Goal: Task Accomplishment & Management: Use online tool/utility

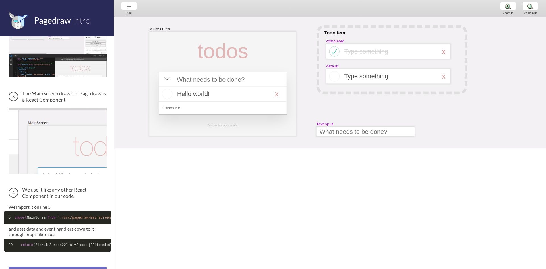
scroll to position [178, 0]
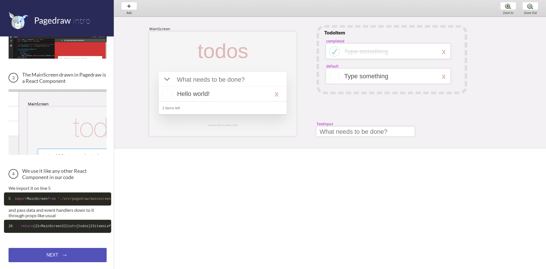
click at [54, 259] on div "NEXT → NEXT → NEXT →" at bounding box center [58, 255] width 98 height 14
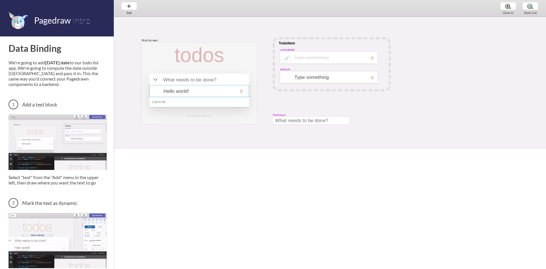
click at [205, 92] on div at bounding box center [199, 91] width 100 height 12
select select "16"
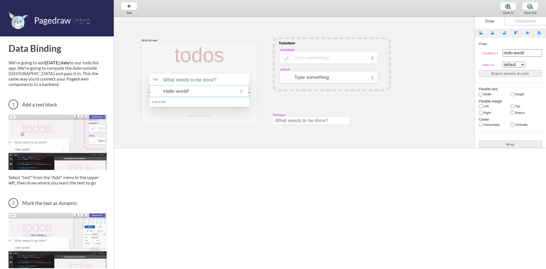
scroll to position [97, 0]
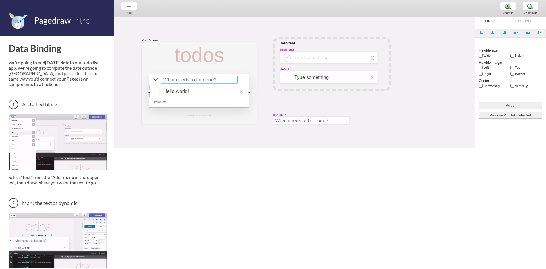
click at [176, 80] on div at bounding box center [199, 79] width 77 height 7
select select "15"
click at [155, 81] on div at bounding box center [155, 79] width 5 height 5
select select "8"
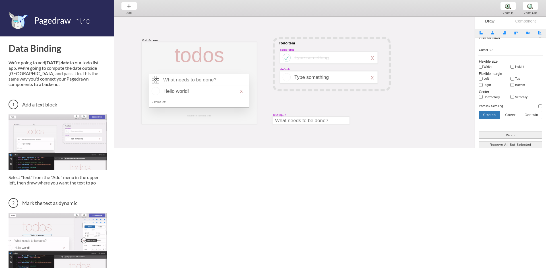
click at [477, 84] on div "Block type Artboard Multistate Group Screen Size Group Text Rectangle Oval Line…" at bounding box center [510, 48] width 71 height 214
click at [479, 85] on div "Block type Artboard Multistate Group Screen Size Group Text Rectangle Oval Line…" at bounding box center [510, 48] width 71 height 214
click at [481, 86] on input "right" at bounding box center [481, 85] width 4 height 4
checkbox input "false"
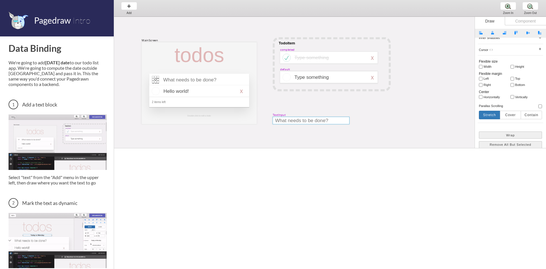
click at [298, 119] on div at bounding box center [311, 120] width 77 height 7
select select "9"
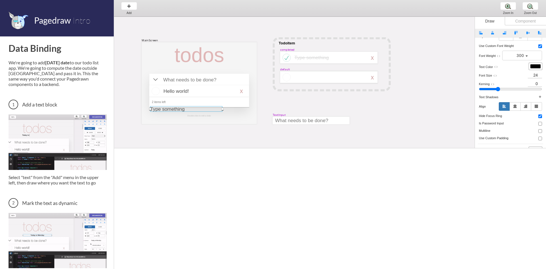
drag, startPoint x: 309, startPoint y: 75, endPoint x: 165, endPoint y: 106, distance: 147.6
click at [165, 106] on div at bounding box center [186, 108] width 72 height 5
select select "3"
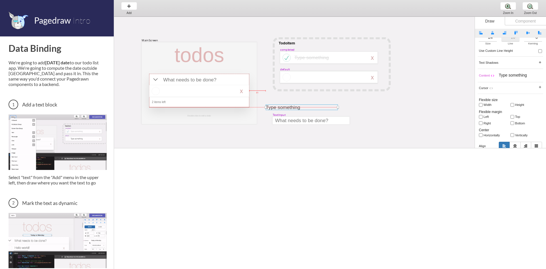
drag, startPoint x: 210, startPoint y: 110, endPoint x: 332, endPoint y: 105, distance: 122.4
click at [332, 105] on div at bounding box center [302, 106] width 72 height 5
type input "0"
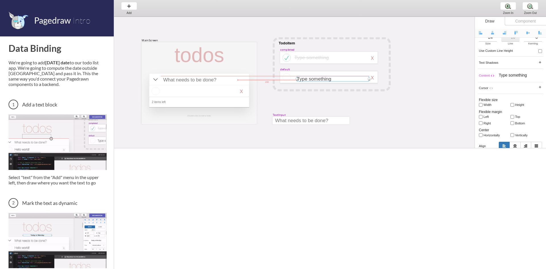
drag, startPoint x: 319, startPoint y: 104, endPoint x: 342, endPoint y: 78, distance: 35.0
click at [342, 78] on div at bounding box center [333, 78] width 72 height 5
type input "79"
type input "22"
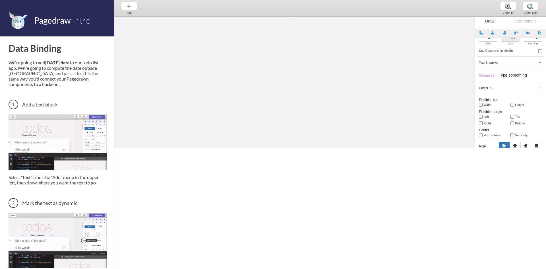
scroll to position [106, 0]
click at [129, 6] on div "Add Add Add" at bounding box center [129, 8] width 22 height 16
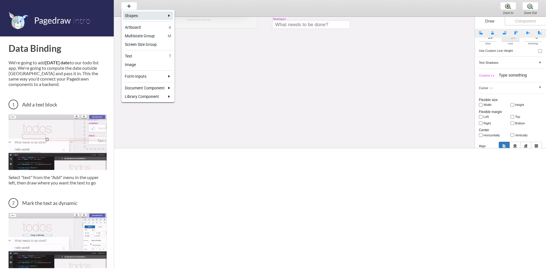
click at [140, 15] on div "Shapes" at bounding box center [145, 16] width 40 height 6
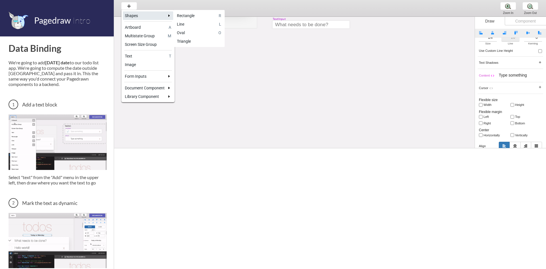
click at [194, 23] on div "Line" at bounding box center [197, 24] width 40 height 6
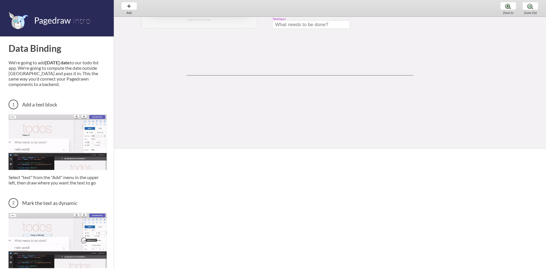
drag, startPoint x: 187, startPoint y: 75, endPoint x: 413, endPoint y: 106, distance: 228.5
click at [413, 106] on div "MainScreen todos Hello world! x 2 items left Double-click to edit a todo TodoIt…" at bounding box center [447, 65] width 667 height 309
select select "6"
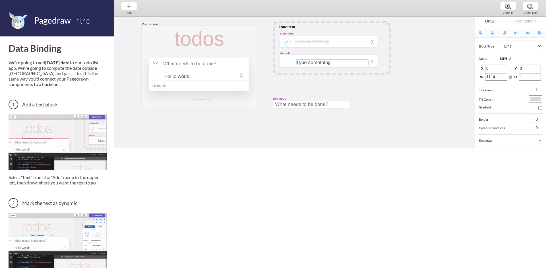
scroll to position [38, 0]
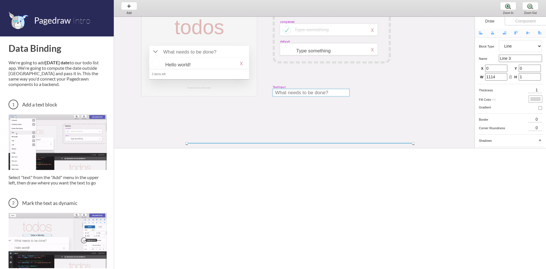
click at [292, 92] on div at bounding box center [311, 92] width 77 height 7
select select "9"
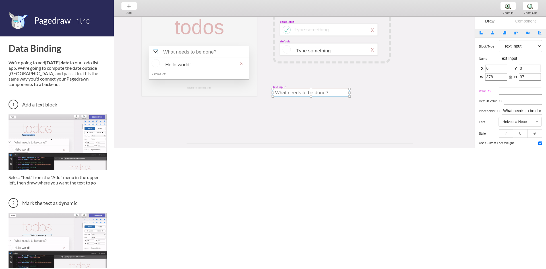
click at [155, 52] on div at bounding box center [155, 51] width 5 height 5
select select "8"
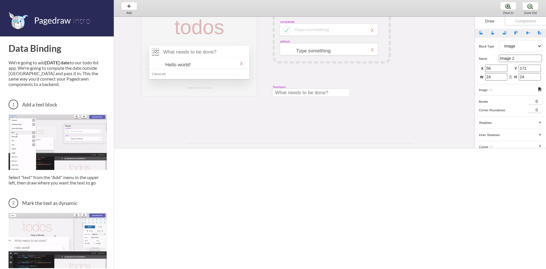
click at [155, 52] on div at bounding box center [155, 51] width 5 height 5
click at [158, 65] on div at bounding box center [199, 63] width 100 height 12
select select "16"
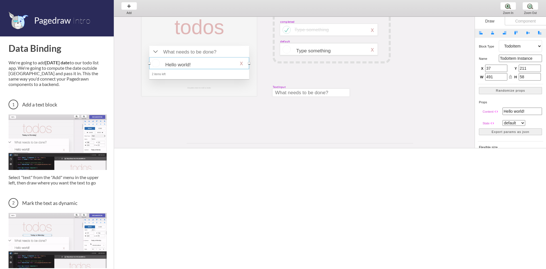
click at [242, 64] on div at bounding box center [199, 63] width 100 height 12
drag, startPoint x: 249, startPoint y: 62, endPoint x: 154, endPoint y: 63, distance: 95.0
click at [154, 63] on div "MainScreen todos Hello world! x 2 items left Double-click to edit a todo TodoIt…" at bounding box center [458, 157] width 689 height 356
type input "482"
click at [147, 63] on div at bounding box center [199, 55] width 115 height 82
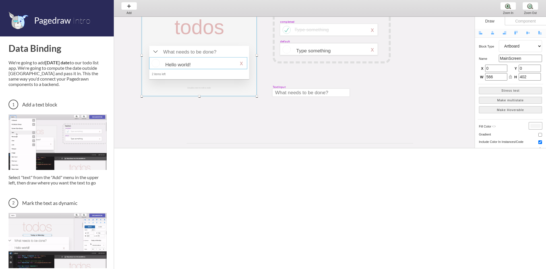
click at [150, 63] on div at bounding box center [198, 63] width 98 height 12
select select "16"
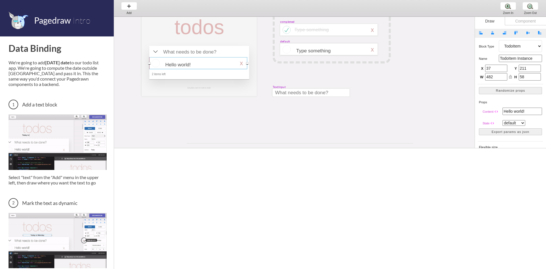
drag, startPoint x: 149, startPoint y: 63, endPoint x: 177, endPoint y: 63, distance: 28.2
click at [177, 63] on div "MainScreen todos Hello world! x 2 items left Double-click to edit a todo TodoIt…" at bounding box center [458, 157] width 689 height 356
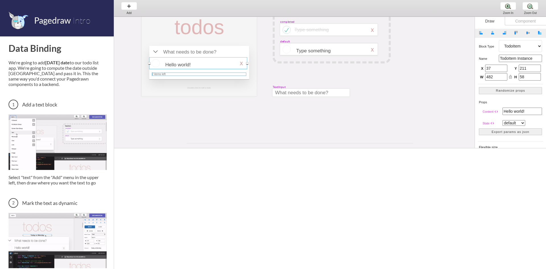
click at [168, 73] on div at bounding box center [199, 74] width 94 height 3
select select "3"
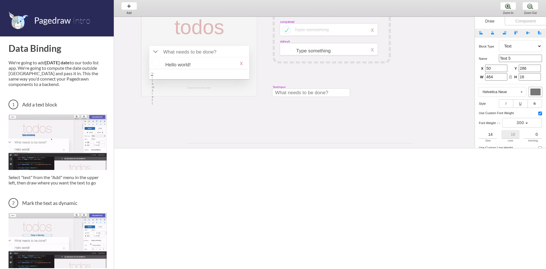
drag, startPoint x: 247, startPoint y: 74, endPoint x: 135, endPoint y: 75, distance: 112.0
click at [135, 75] on div "MainScreen todos Hello world! x 2 items left Double-click to edit a todo TodoIt…" at bounding box center [458, 157] width 689 height 356
type input "0"
type input "1"
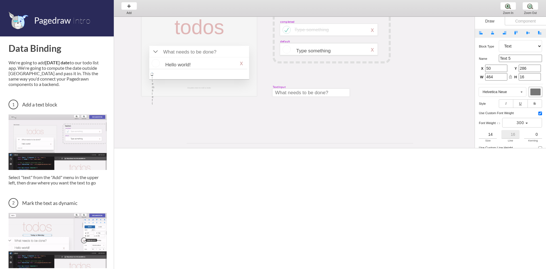
type input "160"
drag, startPoint x: 152, startPoint y: 88, endPoint x: 163, endPoint y: 89, distance: 11.7
click at [161, 89] on div at bounding box center [160, 89] width 2 height 2
type input "50"
type input "286"
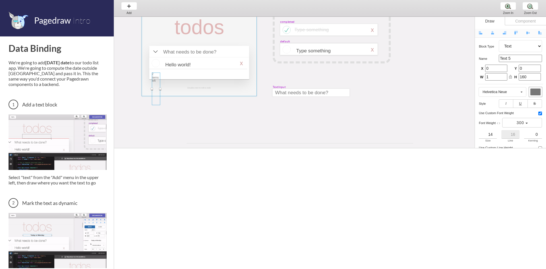
type input "58"
type input "32"
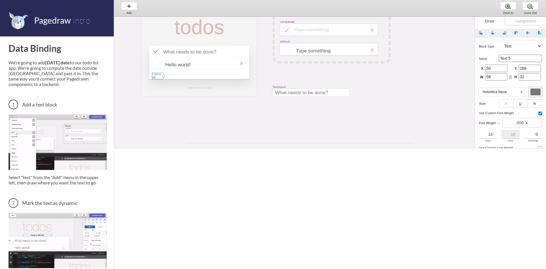
click at [199, 109] on div "MainScreen todos Hello world! x 2 items left Double-click to edit a todo TodoIt…" at bounding box center [458, 157] width 689 height 356
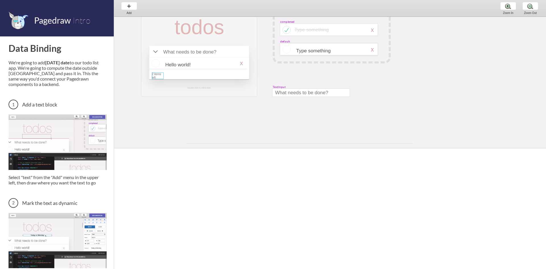
click at [153, 75] on div at bounding box center [158, 76] width 12 height 7
select select "3"
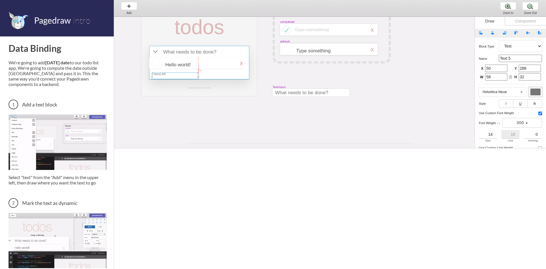
drag, startPoint x: 164, startPoint y: 76, endPoint x: 199, endPoint y: 77, distance: 34.7
click at [199, 77] on div "MainScreen todos Hello world! x 2 items left Double-click to edit a todo TodoIt…" at bounding box center [458, 157] width 689 height 356
type input "228"
type input "16"
click at [191, 65] on div at bounding box center [198, 63] width 98 height 12
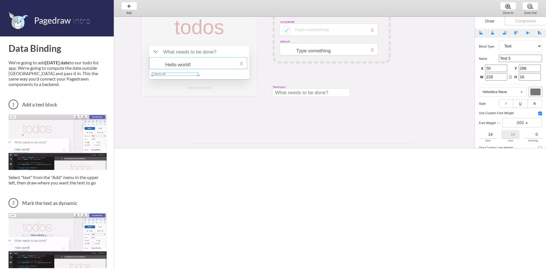
click at [191, 65] on div at bounding box center [198, 63] width 98 height 12
select select "1"
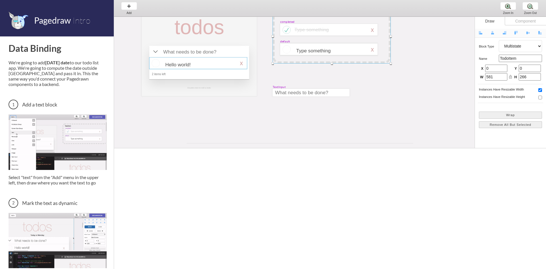
scroll to position [0, 39]
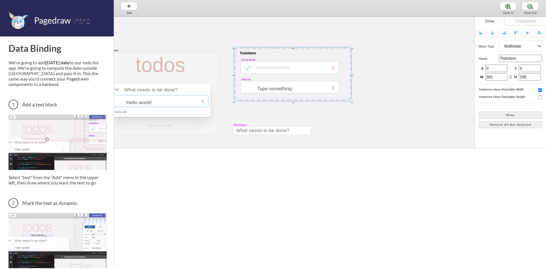
click at [153, 102] on div at bounding box center [159, 101] width 98 height 12
select select "16"
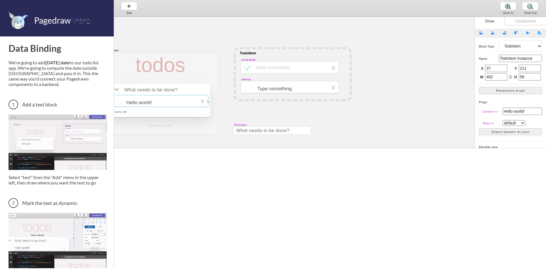
click at [153, 102] on div at bounding box center [159, 101] width 98 height 12
select select "1"
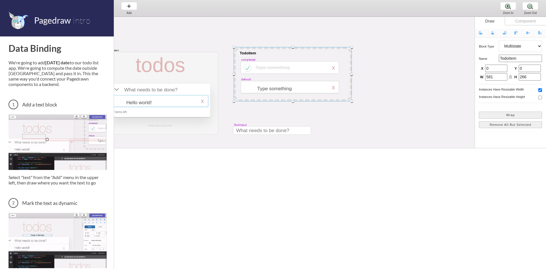
click at [146, 103] on div at bounding box center [159, 101] width 98 height 12
select select "16"
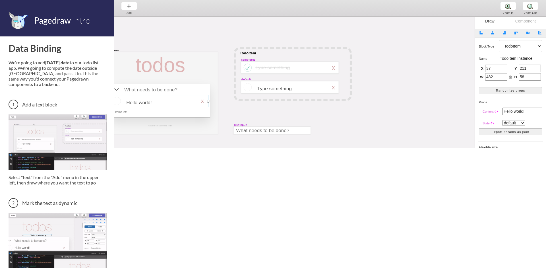
click at [146, 103] on div at bounding box center [159, 101] width 98 height 12
select select "1"
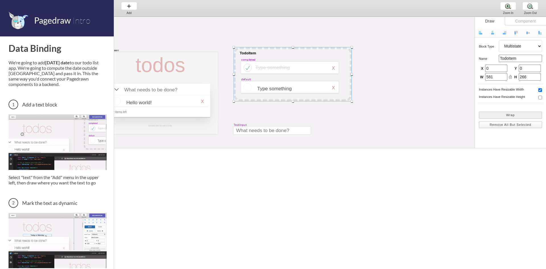
click at [511, 125] on button "Remove All But Selected" at bounding box center [510, 124] width 63 height 7
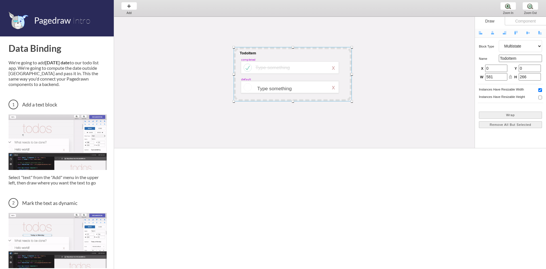
click at [416, 136] on div "TodoItem completed Type something x default Type something x" at bounding box center [408, 155] width 667 height 276
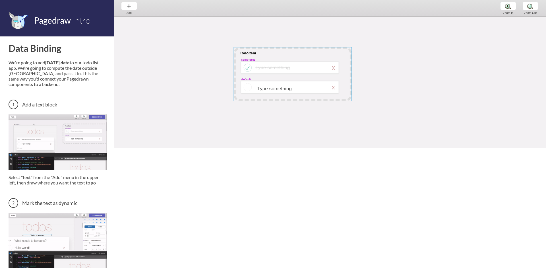
click at [265, 53] on div at bounding box center [293, 74] width 118 height 54
select select "1"
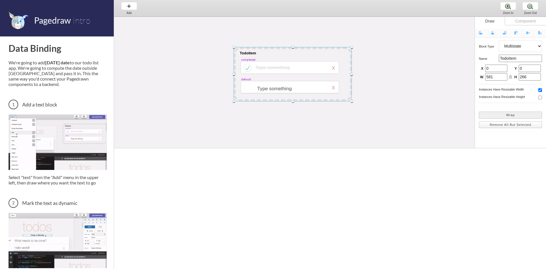
click at [512, 126] on button "Remove All But Selected" at bounding box center [510, 124] width 63 height 7
click at [503, 128] on button "Remove All But Selected" at bounding box center [510, 124] width 63 height 7
click at [301, 84] on div at bounding box center [289, 87] width 97 height 12
